Goal: Information Seeking & Learning: Learn about a topic

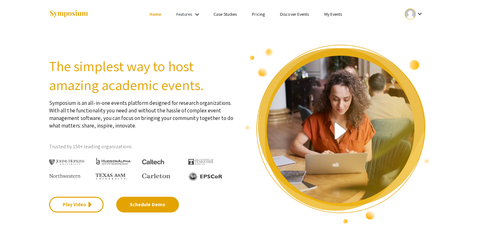
click at [191, 13] on link "Features" at bounding box center [185, 14] width 16 height 6
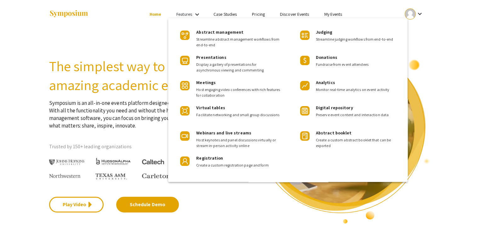
click at [474, 36] on div at bounding box center [239, 124] width 479 height 249
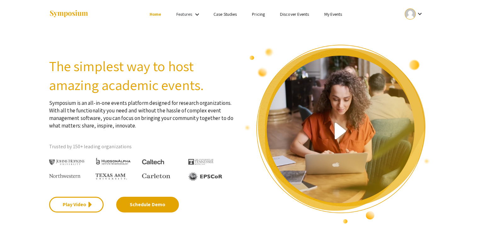
click at [337, 18] on ul "keyboard_arrow_down" at bounding box center [367, 14] width 126 height 28
click at [336, 14] on link "My Events" at bounding box center [333, 14] width 18 height 6
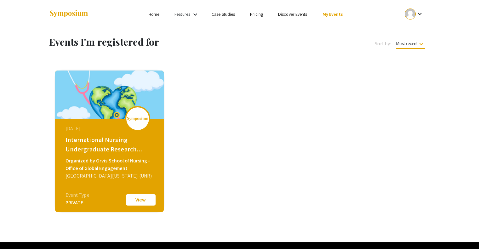
click at [144, 199] on button "View" at bounding box center [141, 200] width 32 height 13
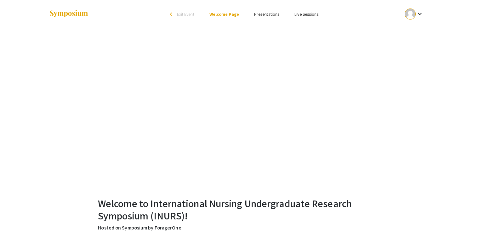
click at [269, 13] on link "Presentations" at bounding box center [266, 14] width 25 height 6
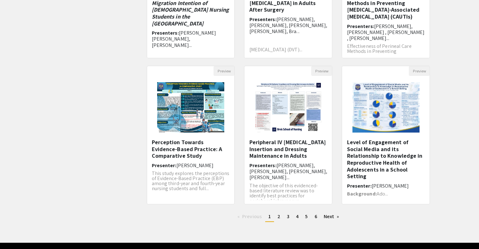
scroll to position [153, 0]
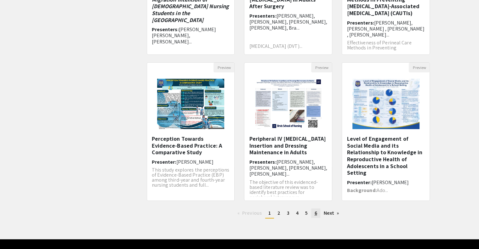
click at [316, 211] on span "6" at bounding box center [316, 213] width 3 height 7
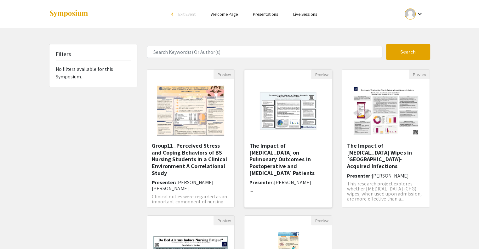
click at [296, 114] on img at bounding box center [289, 111] width 88 height 55
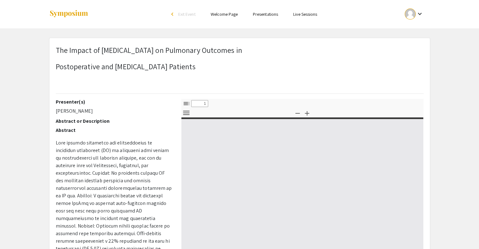
select select "custom"
type input "0"
select select "custom"
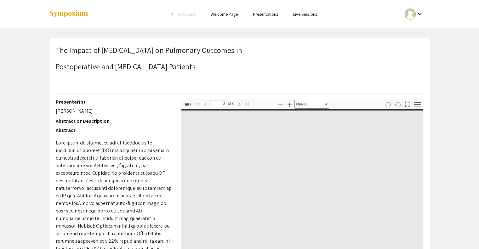
type input "1"
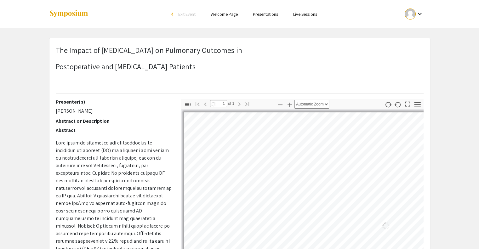
select select "auto"
